Goal: Transaction & Acquisition: Purchase product/service

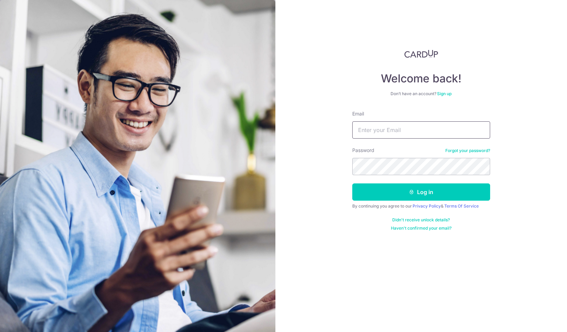
click at [446, 127] on input "Email" at bounding box center [421, 129] width 138 height 17
type input "[EMAIL_ADDRESS][DOMAIN_NAME]"
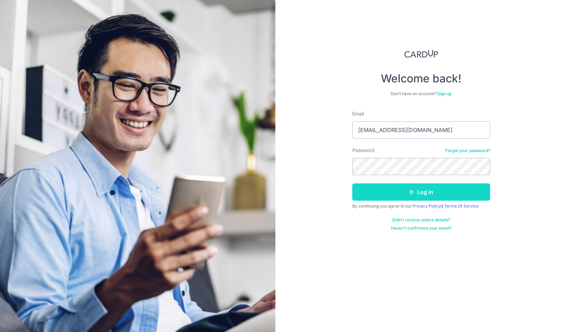
click at [434, 188] on button "Log in" at bounding box center [421, 191] width 138 height 17
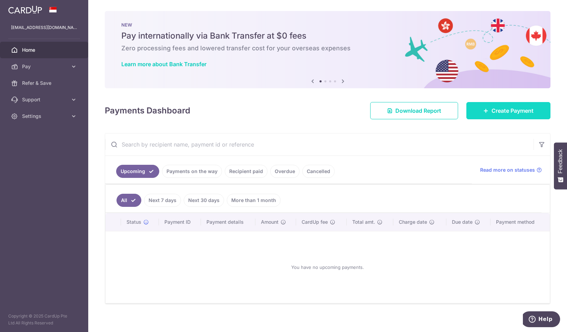
click at [496, 110] on span "Create Payment" at bounding box center [512, 110] width 42 height 8
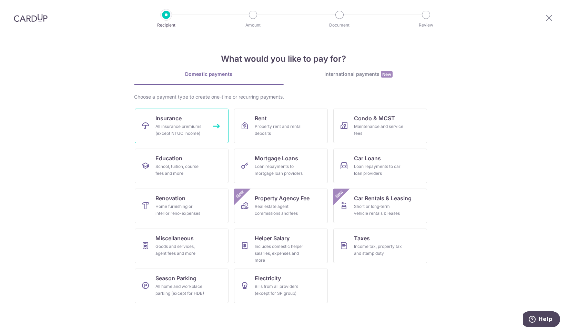
click at [174, 125] on div "All insurance premiums (except NTUC Income)" at bounding box center [180, 130] width 50 height 14
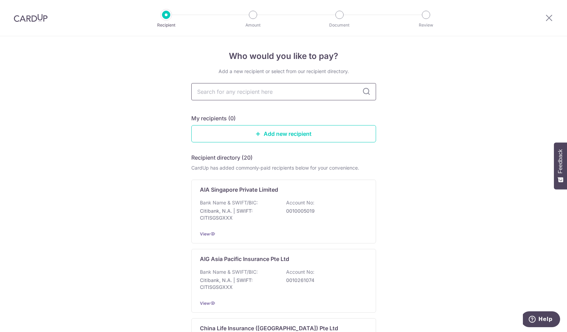
click at [294, 86] on input "text" at bounding box center [283, 91] width 185 height 17
click at [273, 90] on input "text" at bounding box center [283, 91] width 185 height 17
click at [20, 17] on img at bounding box center [31, 18] width 34 height 8
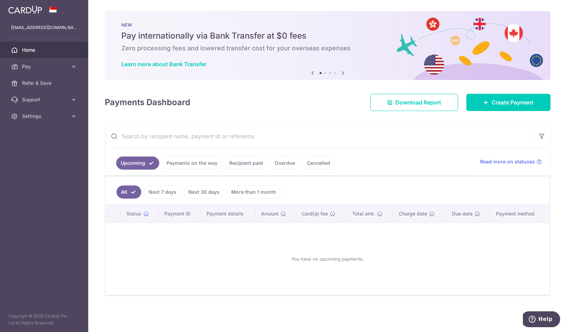
click at [238, 190] on link "More than 1 month" at bounding box center [254, 191] width 54 height 13
click at [123, 191] on link "All" at bounding box center [123, 191] width 15 height 13
click at [255, 164] on link "Recipient paid" at bounding box center [246, 162] width 43 height 13
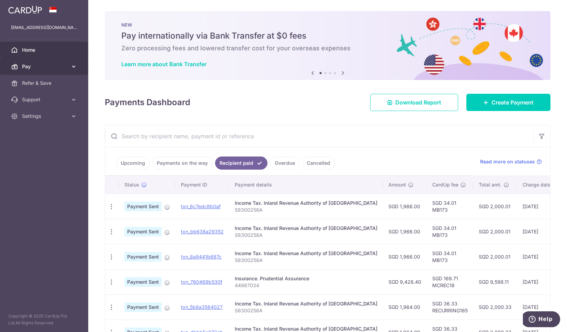
click at [42, 65] on span "Pay" at bounding box center [44, 66] width 45 height 7
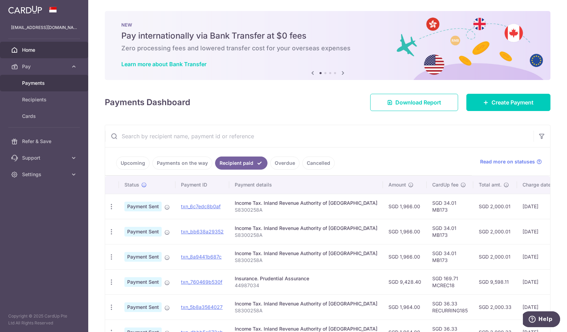
click at [40, 82] on span "Payments" at bounding box center [44, 83] width 45 height 7
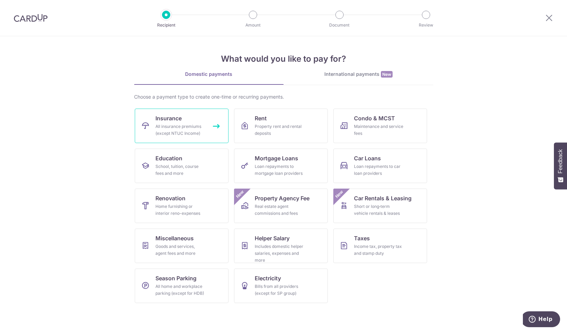
click at [174, 133] on div "All insurance premiums (except NTUC Income)" at bounding box center [180, 130] width 50 height 14
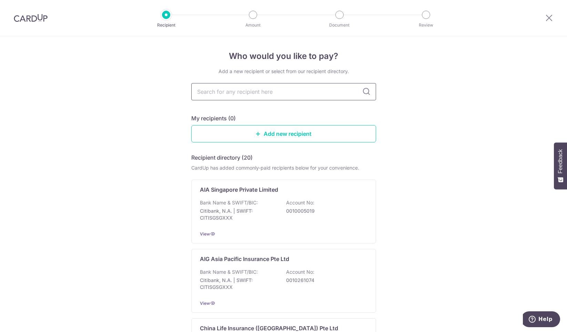
click at [292, 90] on input "text" at bounding box center [283, 91] width 185 height 17
type input "tokio marine"
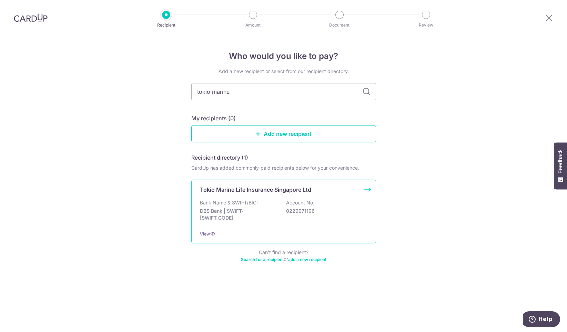
click at [243, 212] on p "DBS Bank | SWIFT: [SWIFT_CODE]" at bounding box center [238, 214] width 77 height 14
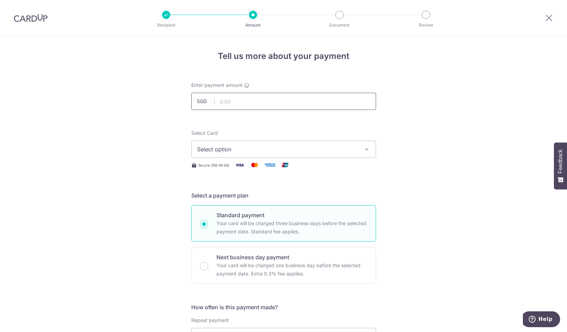
click at [292, 96] on input "text" at bounding box center [283, 101] width 185 height 17
type input "3,724.50"
click at [337, 151] on span "Select option" at bounding box center [277, 149] width 160 height 8
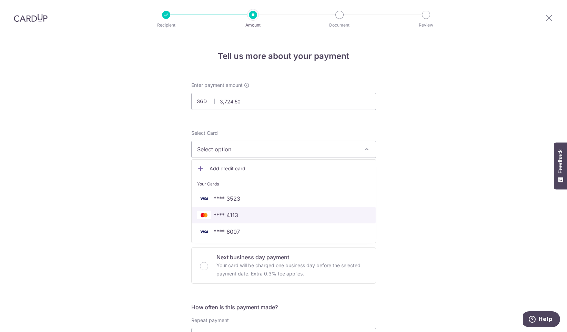
click at [319, 209] on link "**** 4113" at bounding box center [283, 215] width 184 height 17
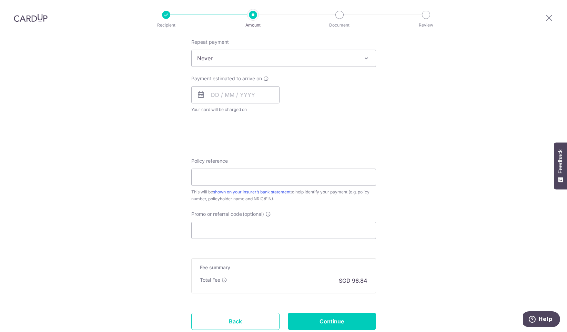
scroll to position [241, 0]
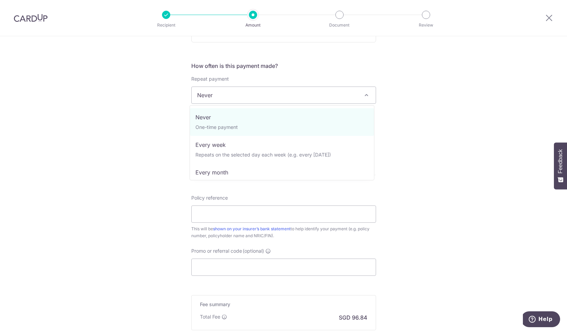
click at [257, 97] on span "Never" at bounding box center [283, 95] width 184 height 17
click at [437, 101] on div "Tell us more about your payment Enter payment amount SGD 3,724.50 3724.50 Selec…" at bounding box center [283, 106] width 567 height 623
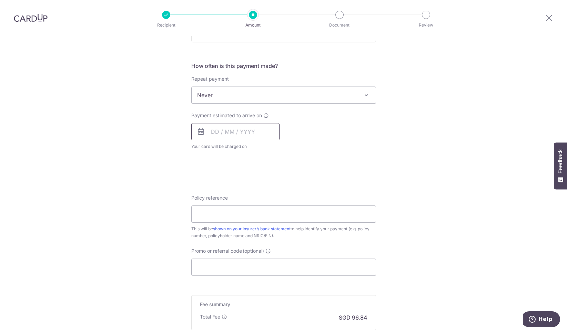
click at [218, 134] on input "text" at bounding box center [235, 131] width 88 height 17
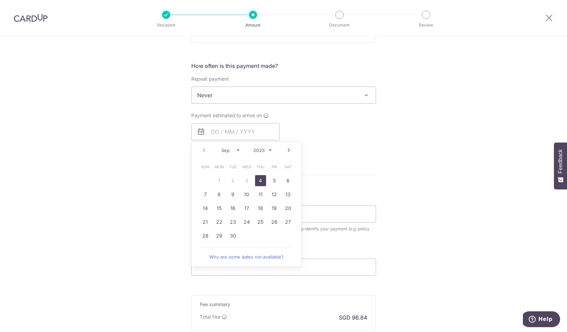
click at [391, 155] on div "Tell us more about your payment Enter payment amount SGD 3,724.50 3724.50 Selec…" at bounding box center [283, 106] width 567 height 623
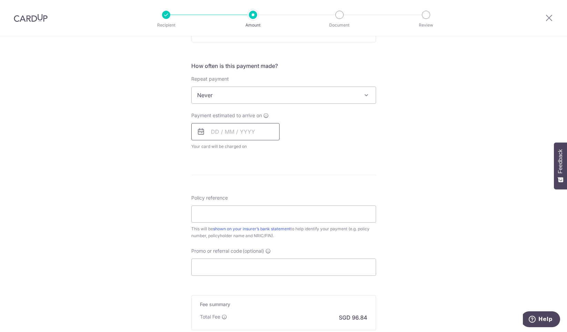
click at [211, 132] on input "text" at bounding box center [235, 131] width 88 height 17
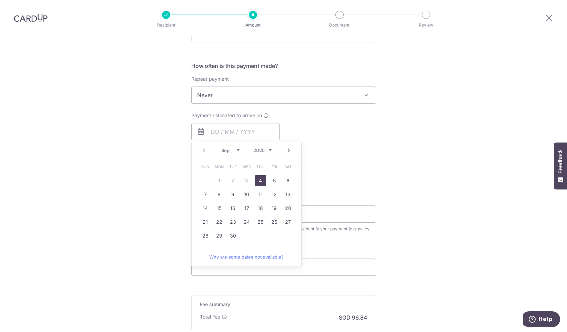
click at [260, 181] on link "4" at bounding box center [260, 180] width 11 height 11
type input "04/09/2025"
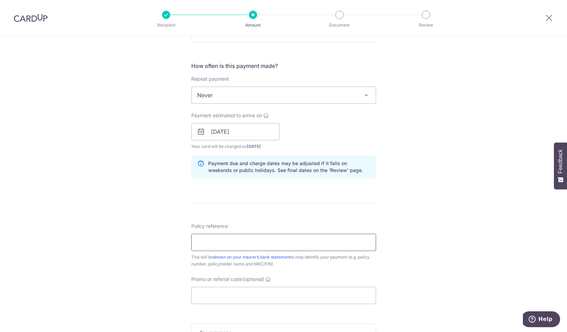
click at [283, 241] on input "Policy reference" at bounding box center [283, 242] width 185 height 17
type input "00133763"
click at [478, 178] on div "Tell us more about your payment Enter payment amount SGD 3,724.50 3724.50 Selec…" at bounding box center [283, 120] width 567 height 651
click at [324, 292] on input "Promo or referral code (optional)" at bounding box center [283, 295] width 185 height 17
paste input "OFF225"
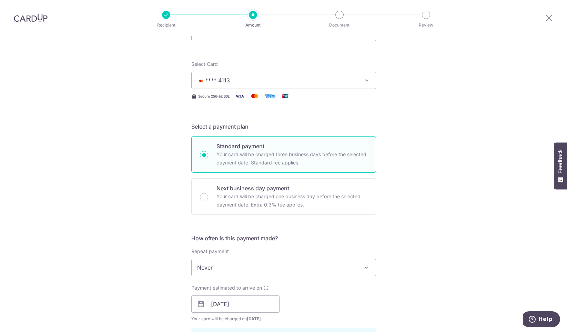
scroll to position [0, 0]
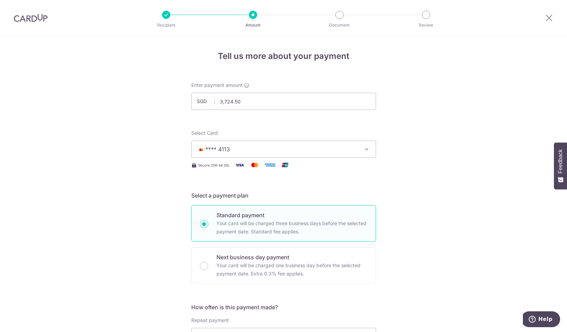
type input "OFF225"
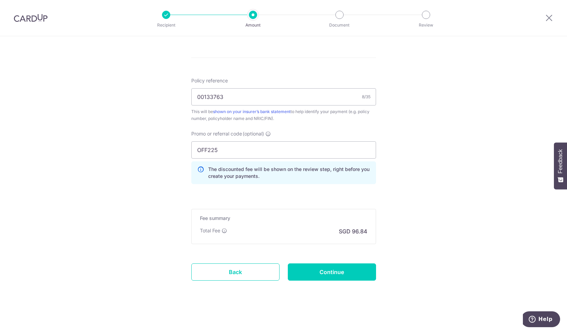
scroll to position [387, 0]
click at [327, 272] on input "Continue" at bounding box center [332, 271] width 88 height 17
type input "Create Schedule"
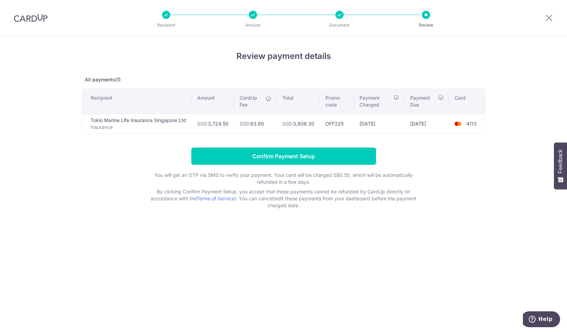
drag, startPoint x: 375, startPoint y: 275, endPoint x: 373, endPoint y: 257, distance: 17.7
click at [375, 275] on div "Review payment details All payments(1) Recipient Amount CardUp Fee Total Promo …" at bounding box center [283, 184] width 567 height 296
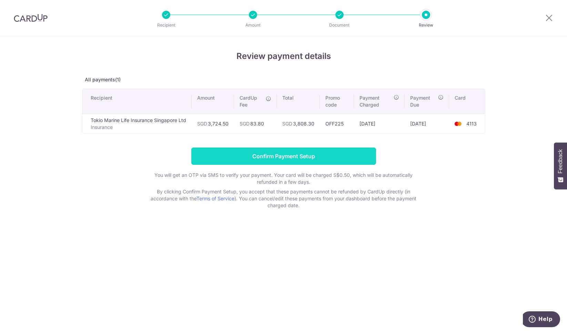
click at [331, 155] on input "Confirm Payment Setup" at bounding box center [283, 155] width 185 height 17
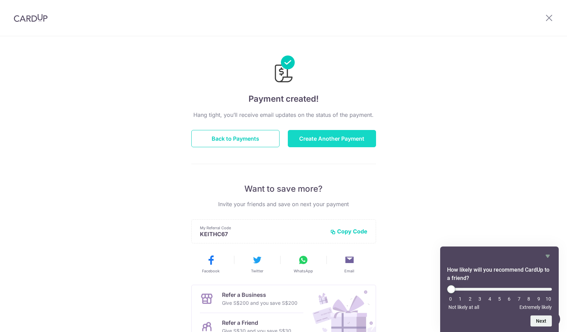
click at [330, 138] on button "Create Another Payment" at bounding box center [332, 138] width 88 height 17
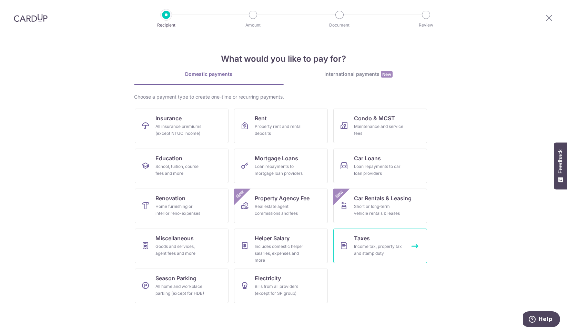
click at [371, 246] on div "Income tax, property tax and stamp duty" at bounding box center [379, 250] width 50 height 14
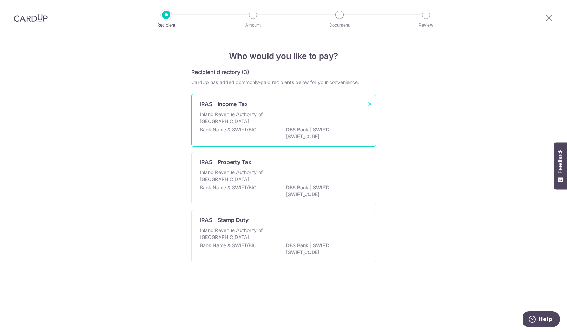
click at [258, 110] on div "IRAS - Income Tax Inland Revenue Authority of Singapore Bank Name & SWIFT/BIC: …" at bounding box center [283, 120] width 185 height 52
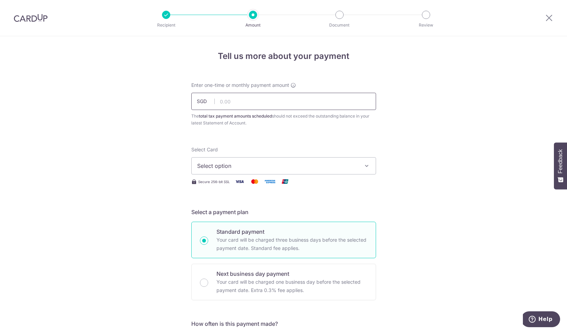
drag, startPoint x: 0, startPoint y: 0, endPoint x: 256, endPoint y: 102, distance: 275.0
click at [256, 102] on input "text" at bounding box center [283, 101] width 185 height 17
click at [258, 101] on input "text" at bounding box center [283, 101] width 185 height 17
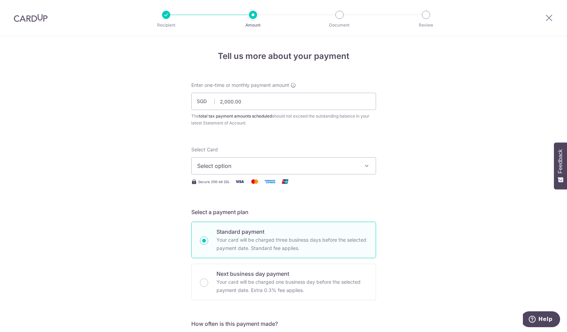
click at [357, 165] on button "Select option" at bounding box center [283, 165] width 185 height 17
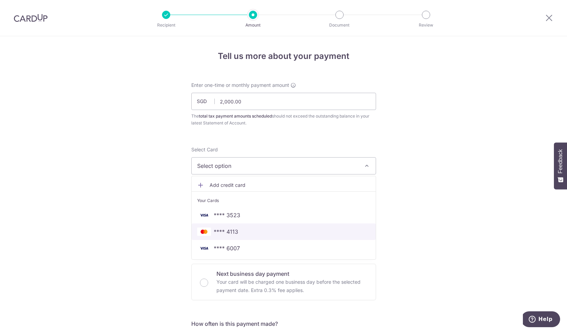
click at [328, 227] on link "**** 4113" at bounding box center [283, 231] width 184 height 17
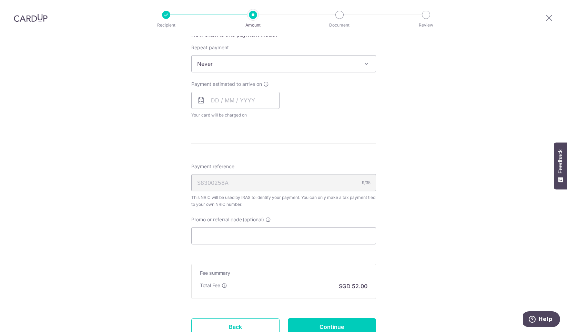
scroll to position [344, 0]
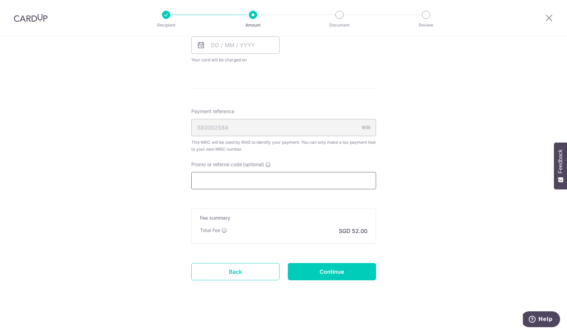
click at [335, 184] on input "Promo or referral code (optional)" at bounding box center [283, 180] width 185 height 17
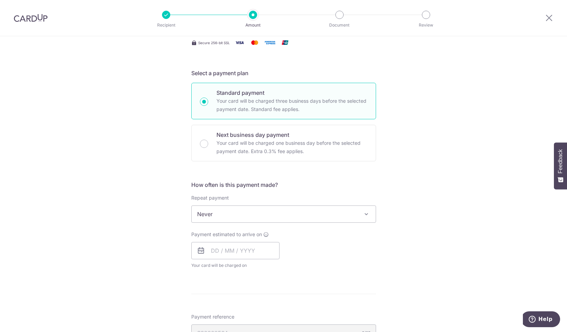
scroll to position [137, 0]
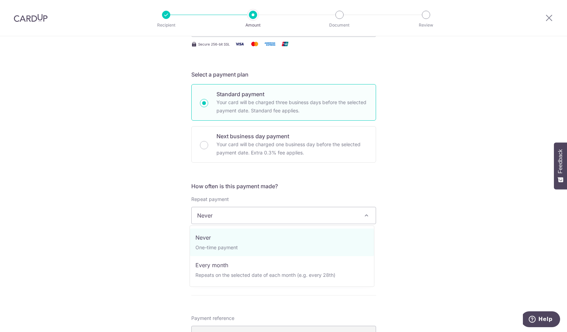
click at [316, 215] on span "Never" at bounding box center [283, 215] width 184 height 17
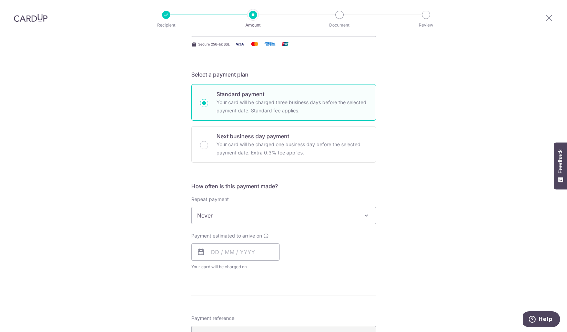
click at [437, 101] on div "Tell us more about your payment Enter one-time or monthly payment amount SGD 2,…" at bounding box center [283, 219] width 567 height 640
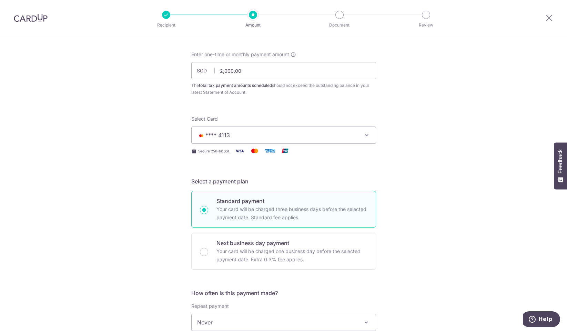
scroll to position [0, 0]
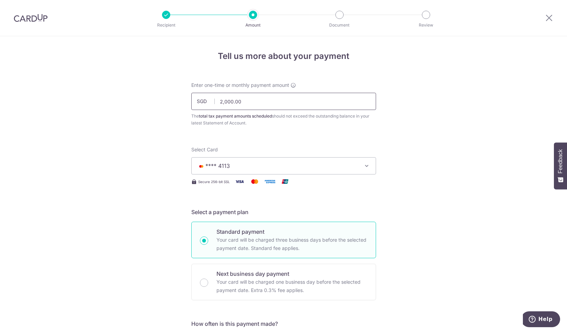
click at [243, 104] on input "2,000.00" at bounding box center [283, 101] width 185 height 17
type input "2,000.00"
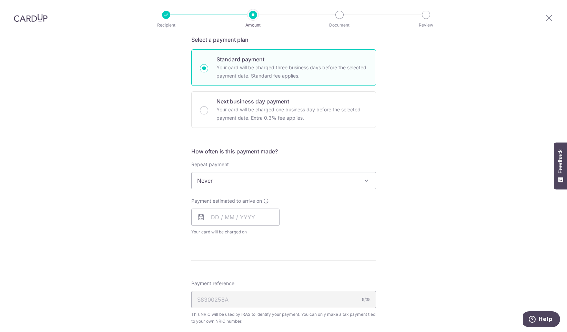
scroll to position [310, 0]
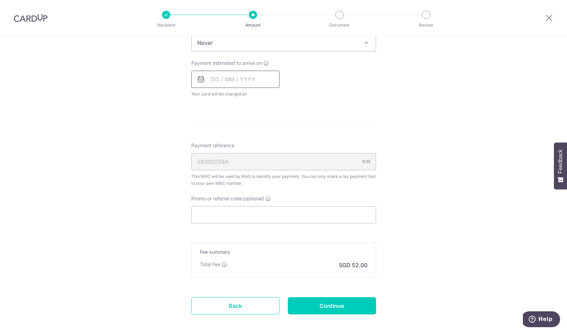
click at [214, 78] on input "text" at bounding box center [235, 79] width 88 height 17
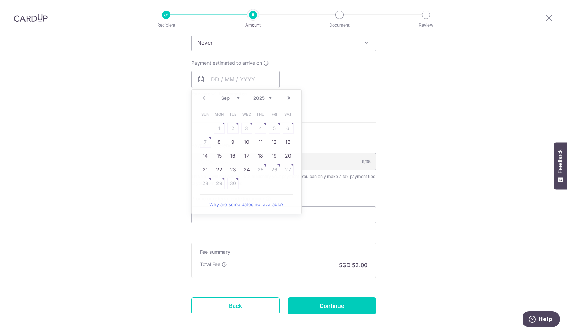
click at [386, 97] on div "Tell us more about your payment Enter one-time or monthly payment amount SGD 2,…" at bounding box center [283, 46] width 567 height 640
click at [241, 76] on input "text" at bounding box center [235, 79] width 88 height 17
click at [214, 142] on link "8" at bounding box center [219, 141] width 11 height 11
type input "[DATE]"
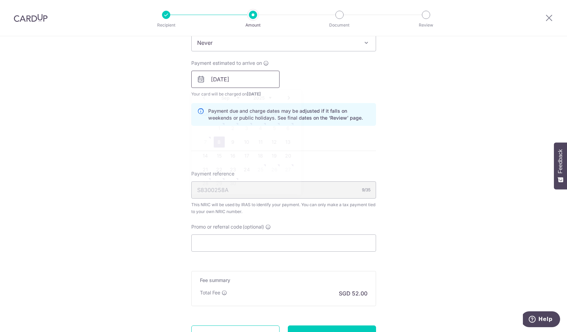
click at [241, 80] on input "[DATE]" at bounding box center [235, 79] width 88 height 17
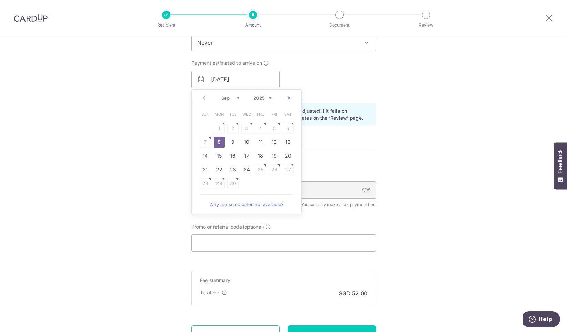
click at [432, 79] on div "Tell us more about your payment Enter one-time or monthly payment amount SGD 2,…" at bounding box center [283, 60] width 567 height 668
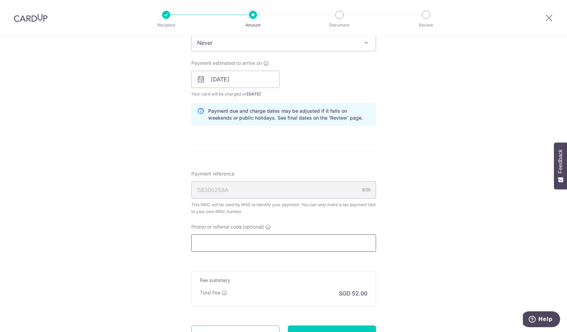
click at [292, 239] on input "Promo or referral code (optional)" at bounding box center [283, 242] width 185 height 17
paste input "OFF225"
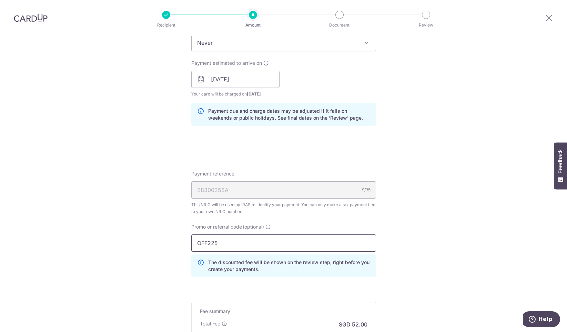
type input "OFF225"
click at [419, 115] on div "Tell us more about your payment Enter one-time or monthly payment amount SGD 2,…" at bounding box center [283, 75] width 567 height 699
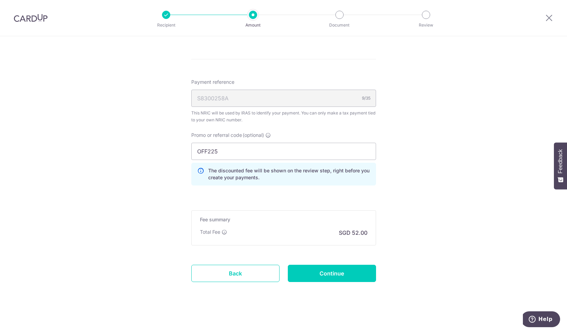
scroll to position [403, 0]
click at [345, 270] on input "Continue" at bounding box center [332, 271] width 88 height 17
type input "Create Schedule"
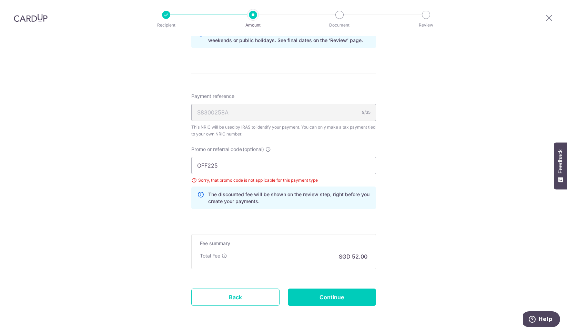
scroll to position [413, 0]
